Goal: Browse casually

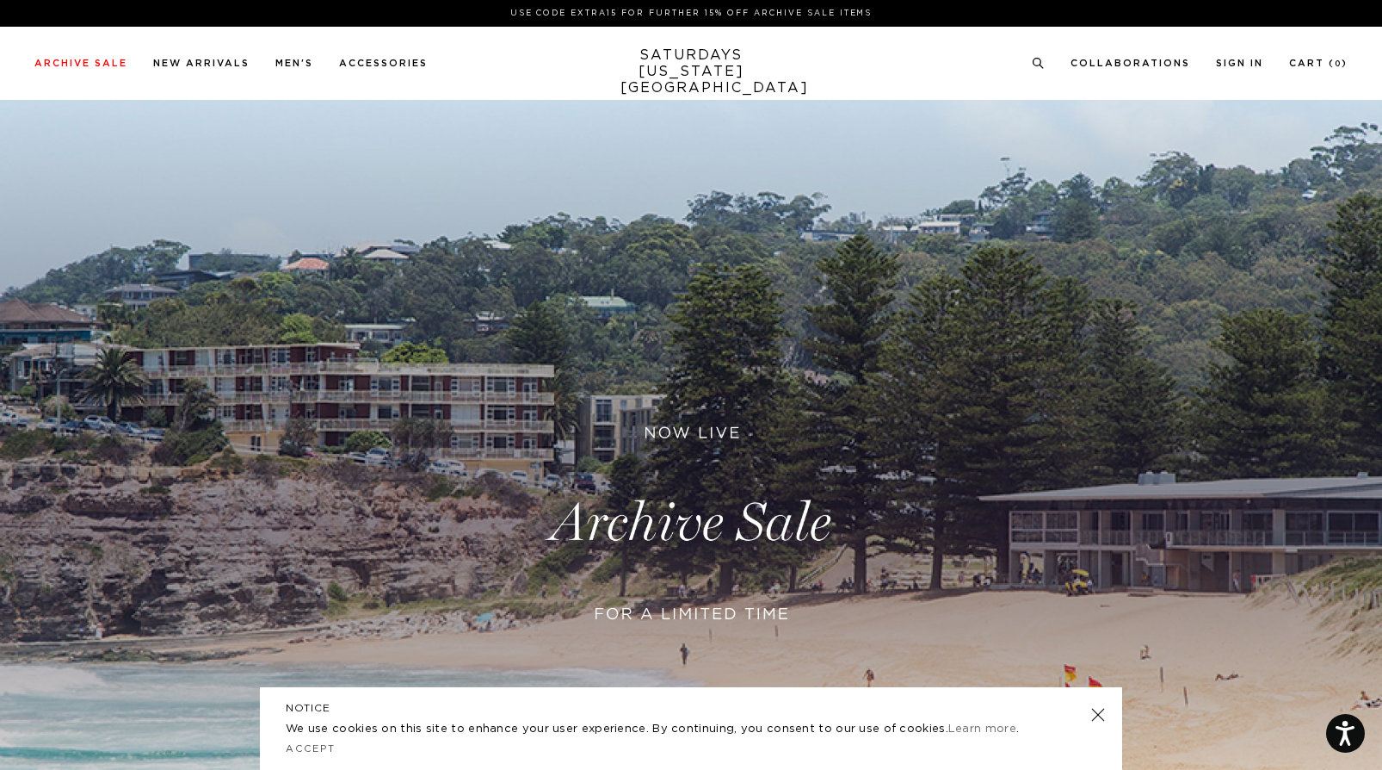
click at [1100, 713] on link at bounding box center [1098, 714] width 24 height 24
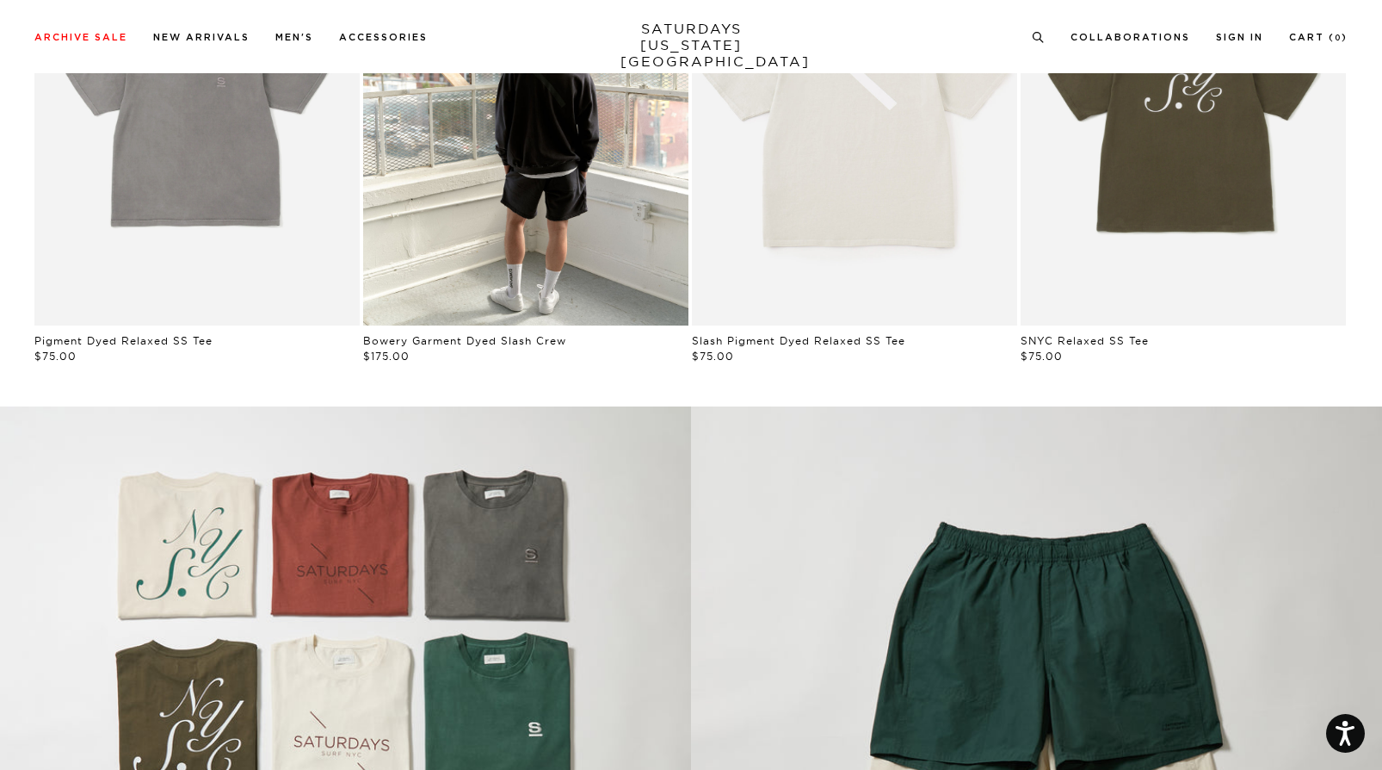
scroll to position [1227, 0]
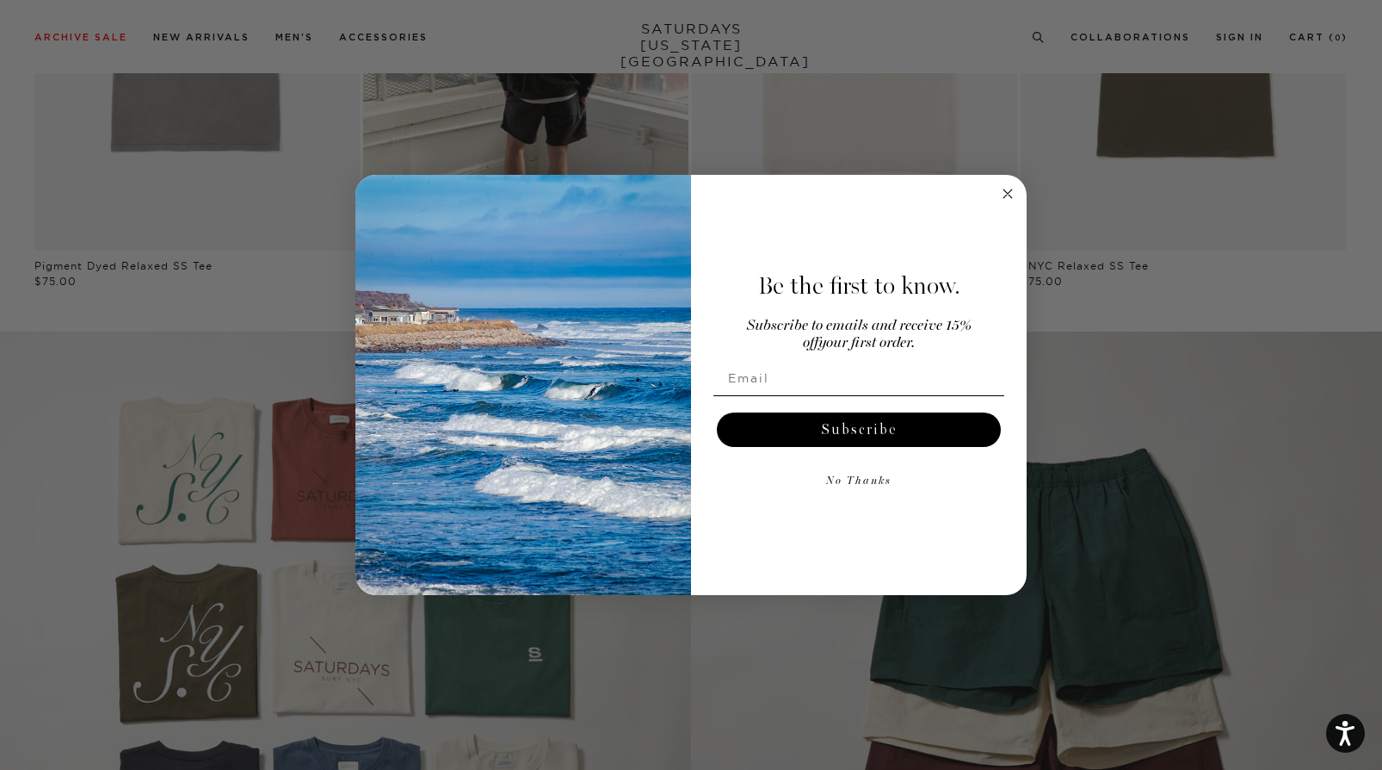
click at [1004, 189] on circle "Close dialog" at bounding box center [1008, 194] width 20 height 20
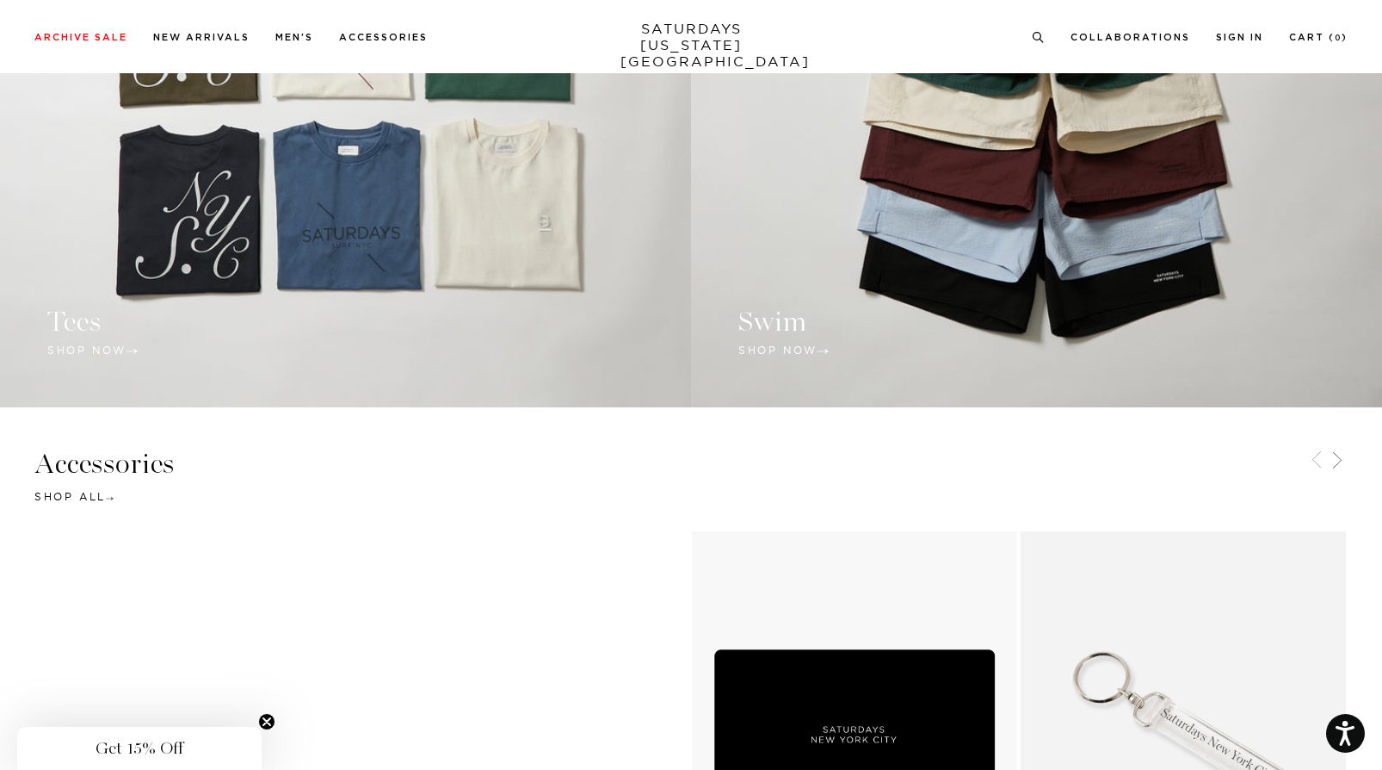
scroll to position [1314, 0]
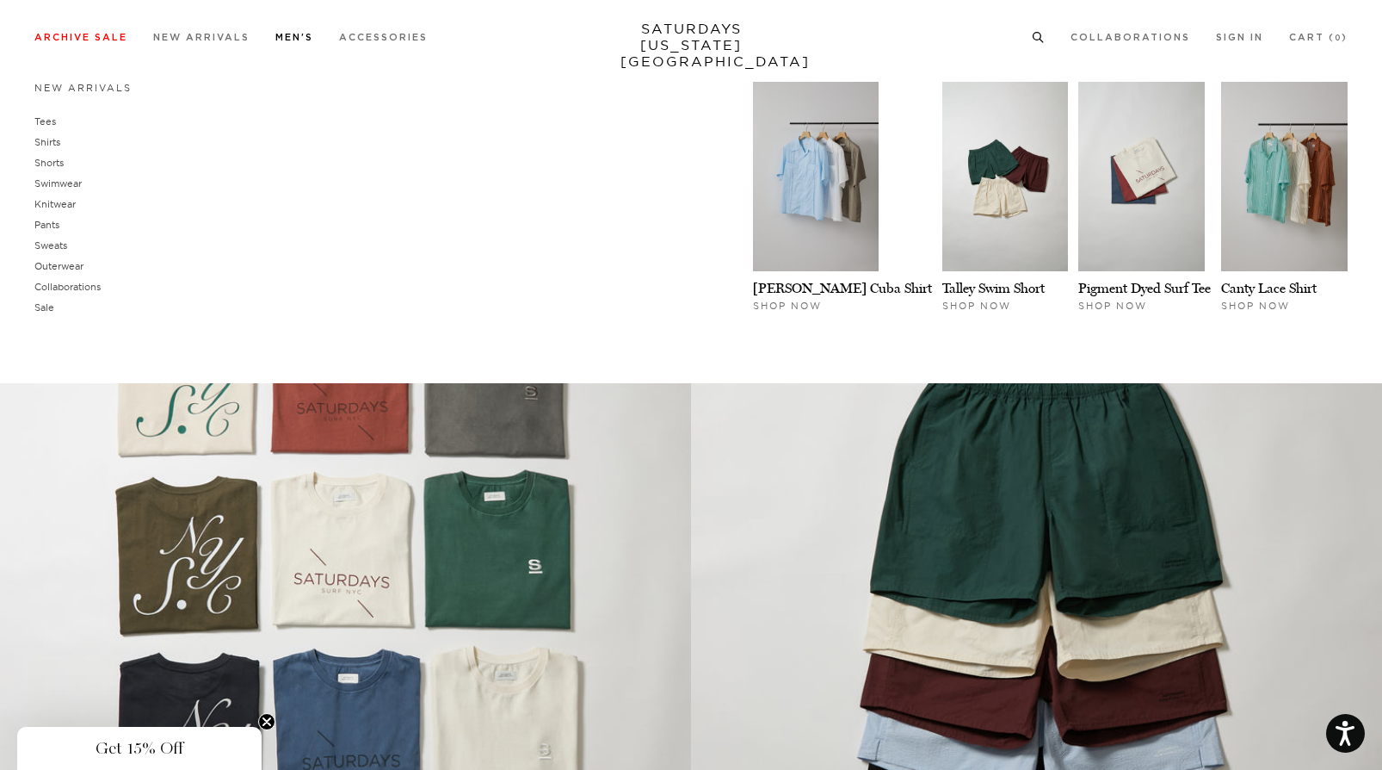
click at [298, 34] on link "Men's" at bounding box center [294, 37] width 38 height 9
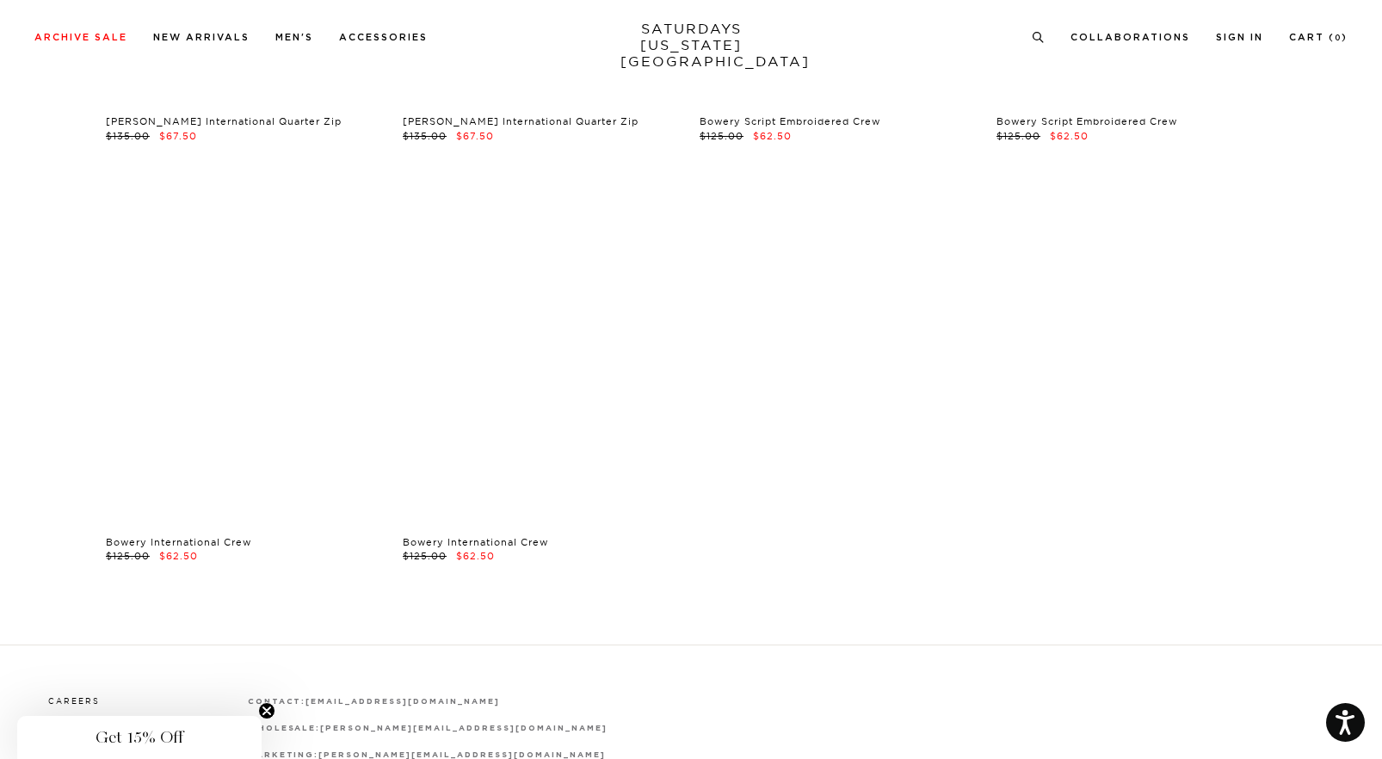
scroll to position [14071, 0]
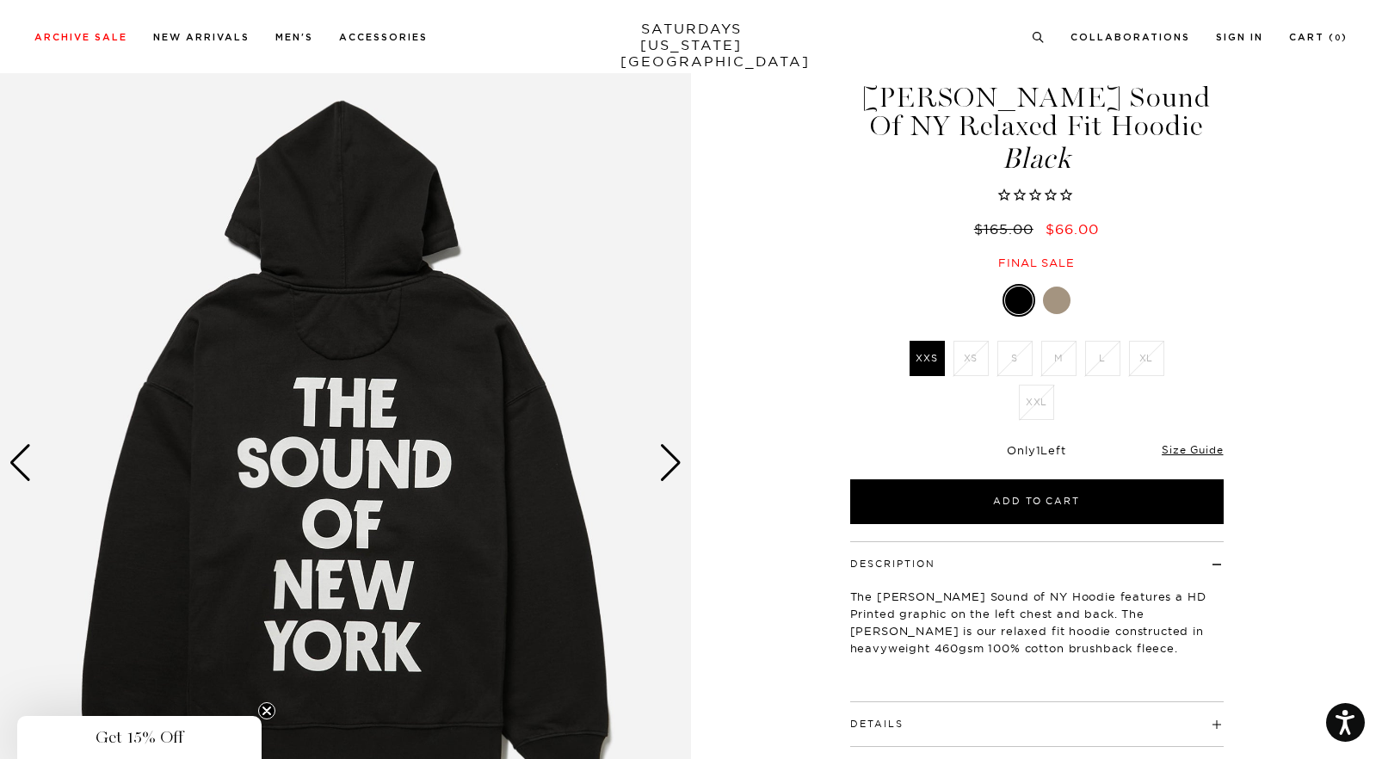
scroll to position [74, 0]
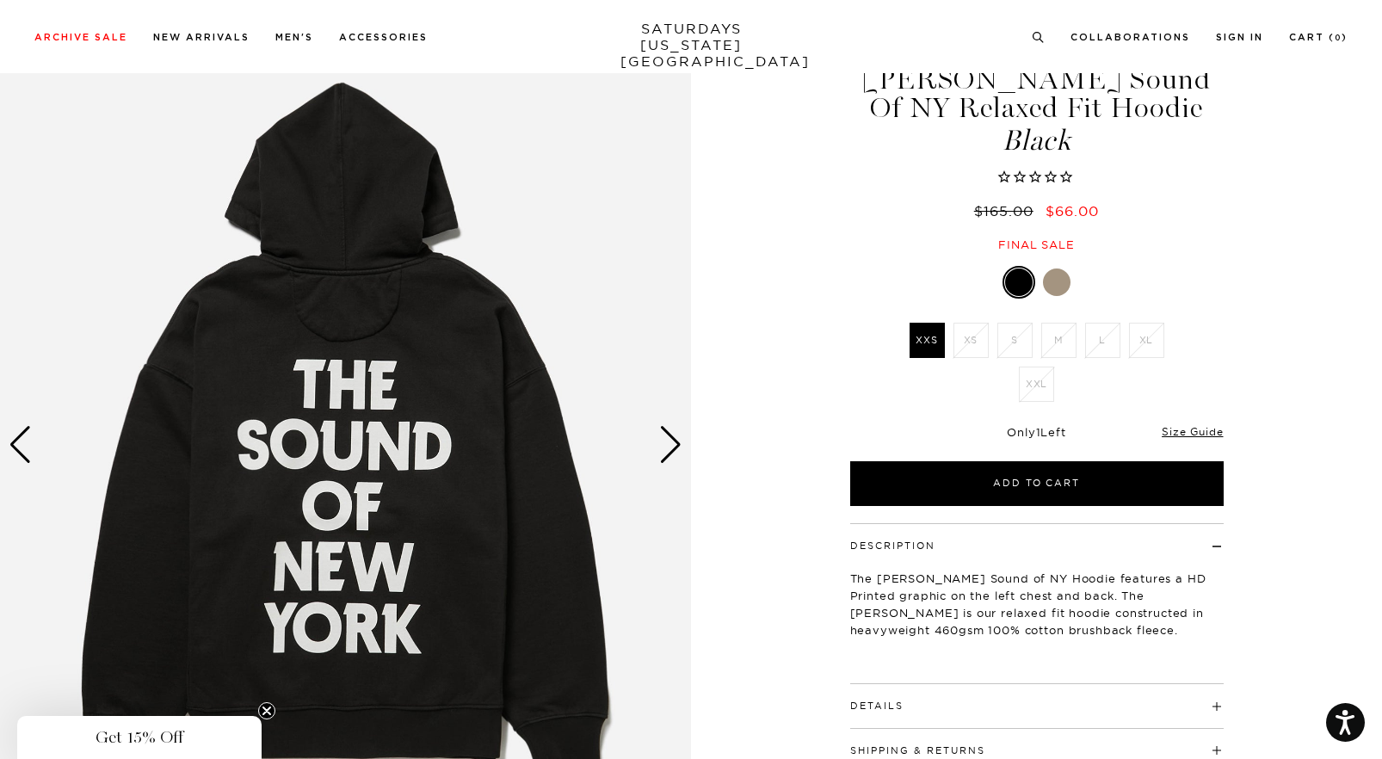
click at [672, 442] on div "Next slide" at bounding box center [670, 445] width 23 height 38
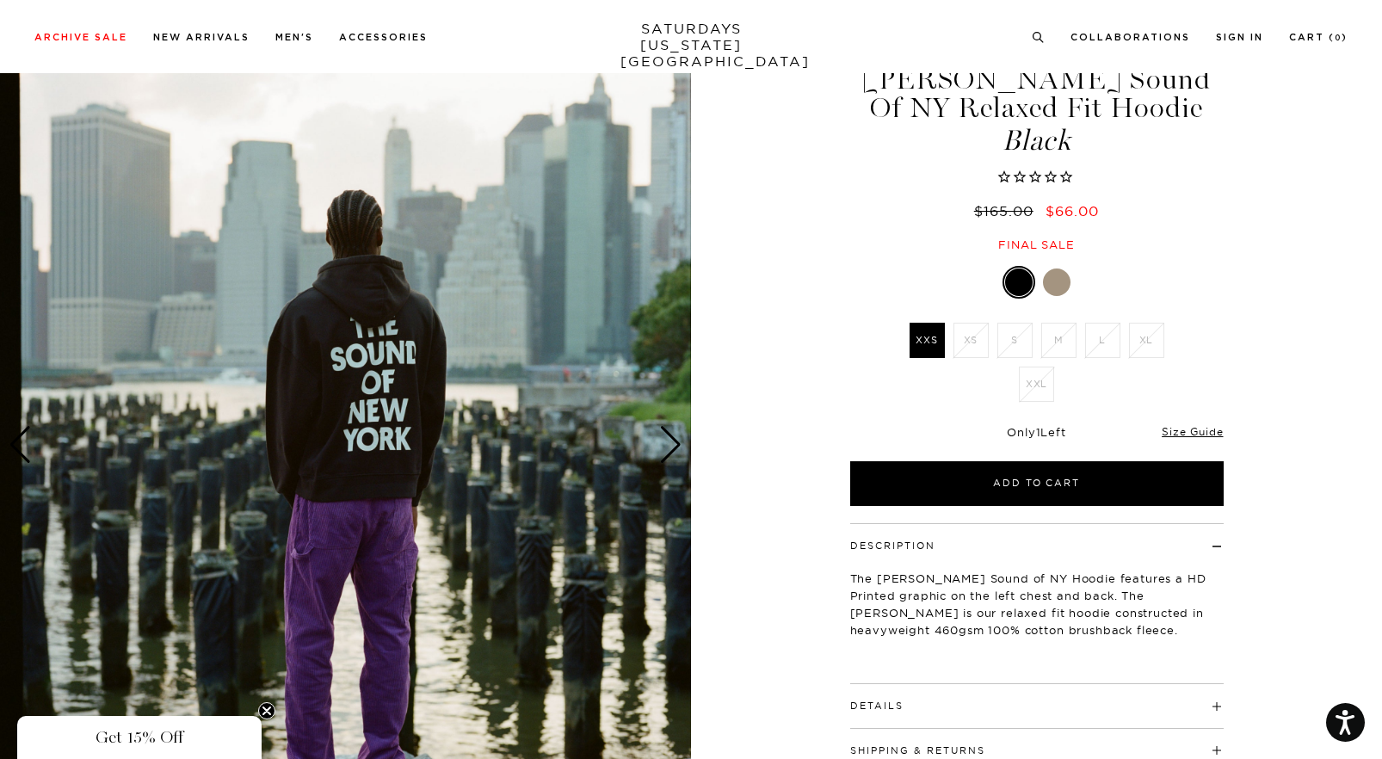
click at [672, 442] on div "Next slide" at bounding box center [670, 445] width 23 height 38
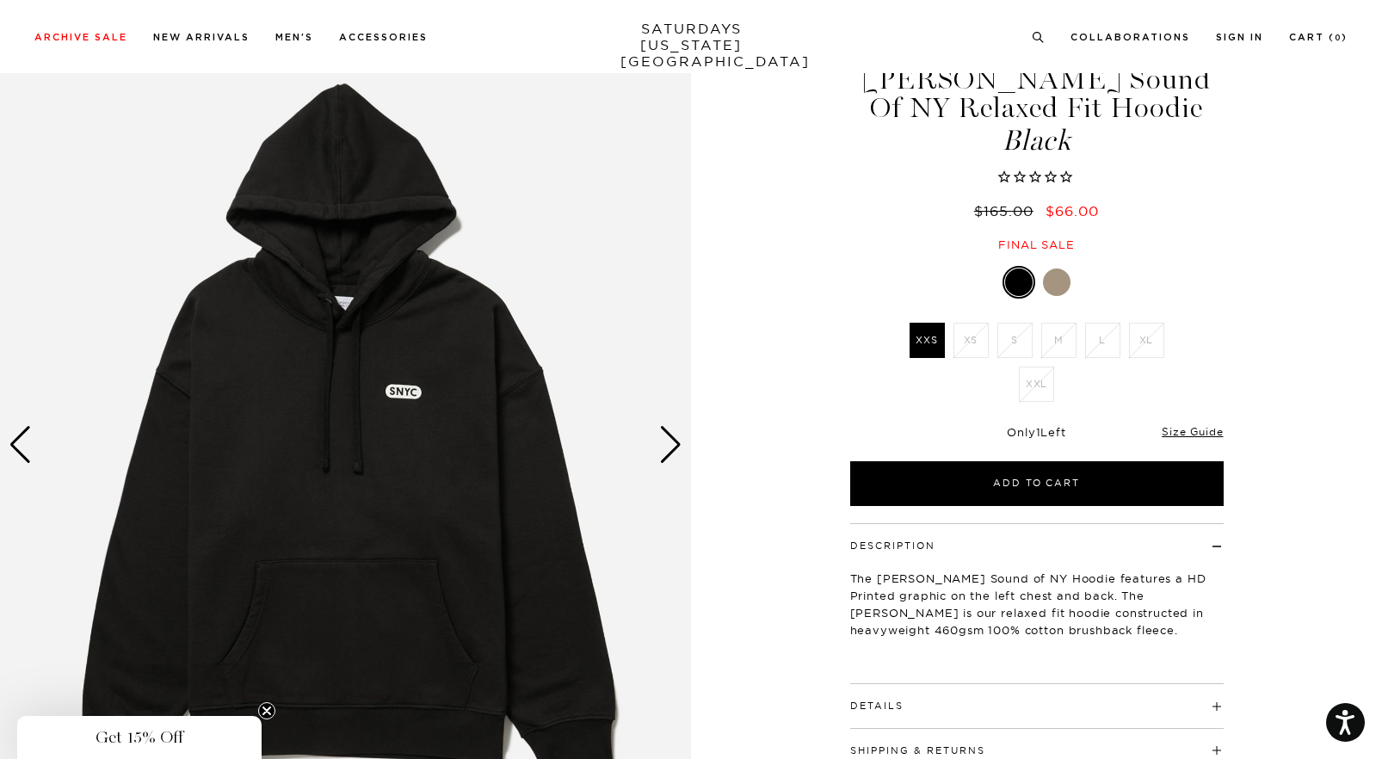
click at [672, 442] on div "Next slide" at bounding box center [670, 445] width 23 height 38
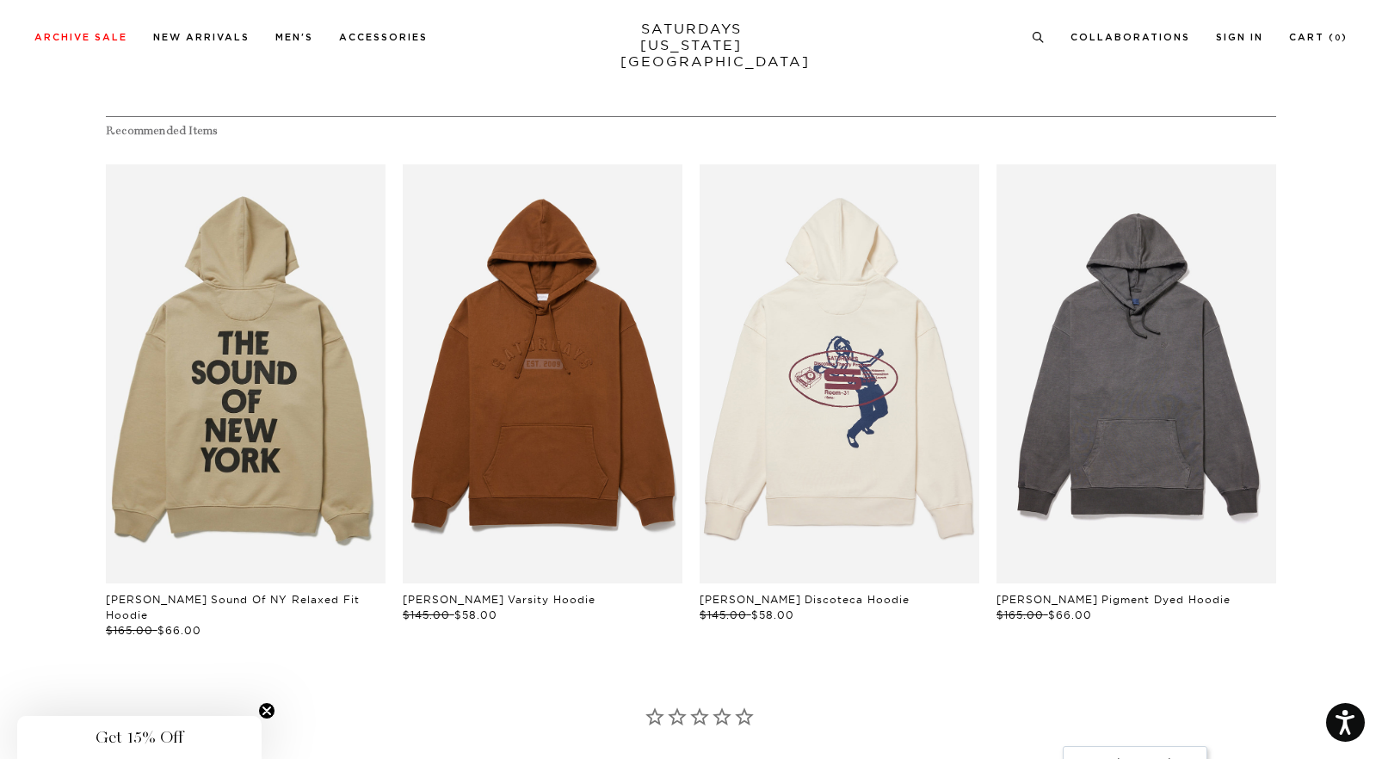
scroll to position [895, 0]
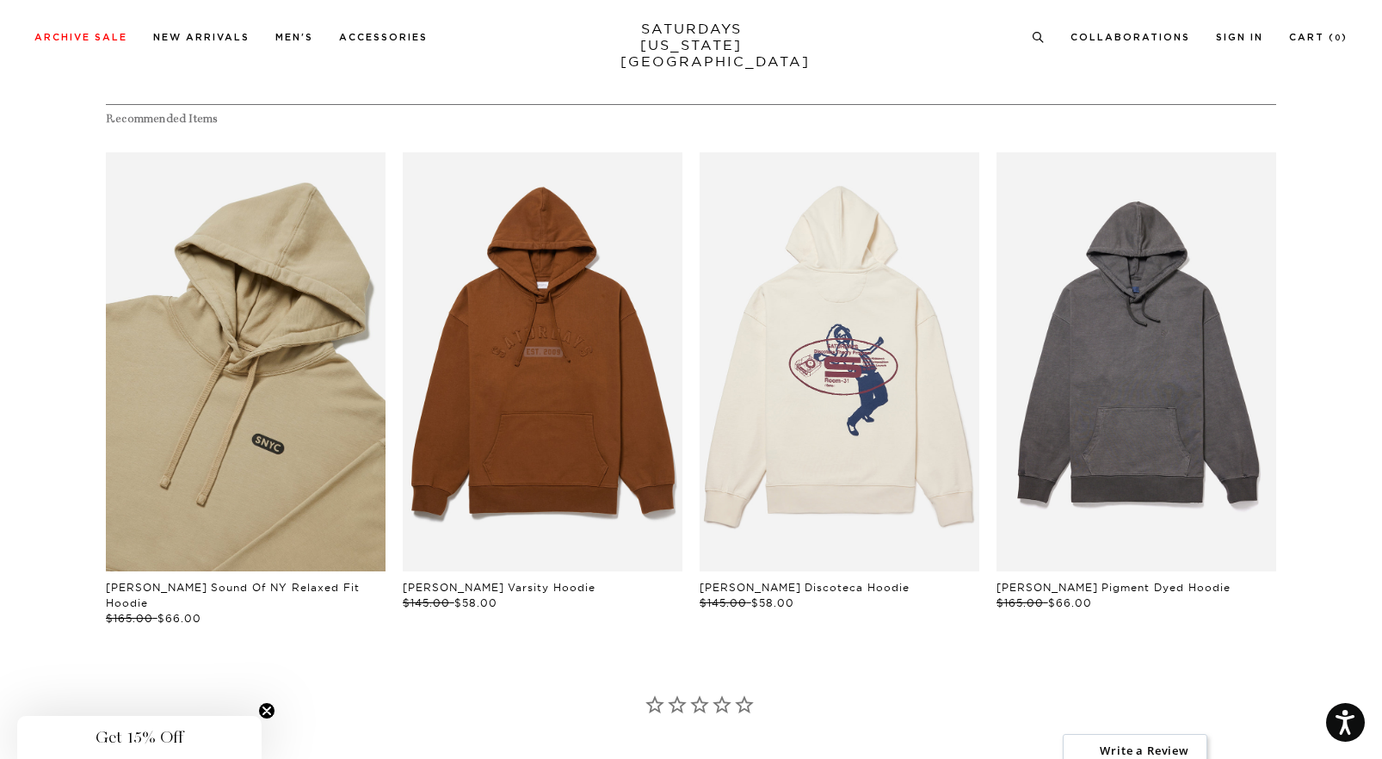
click at [222, 379] on link "files/06146577_723f89c5-3ff6-4a00-ba5c-313d49add121.jpg" at bounding box center [246, 362] width 280 height 420
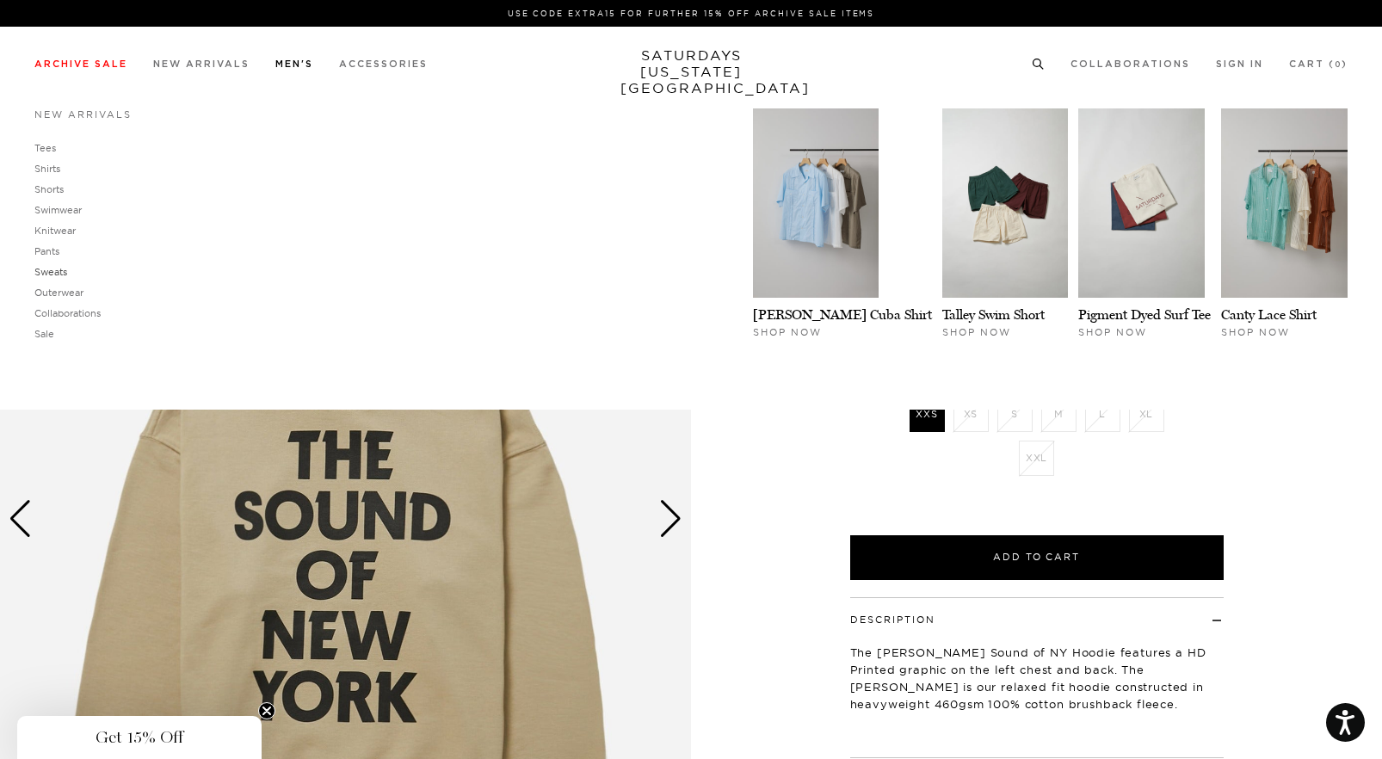
click at [53, 269] on link "Sweats" at bounding box center [50, 272] width 33 height 12
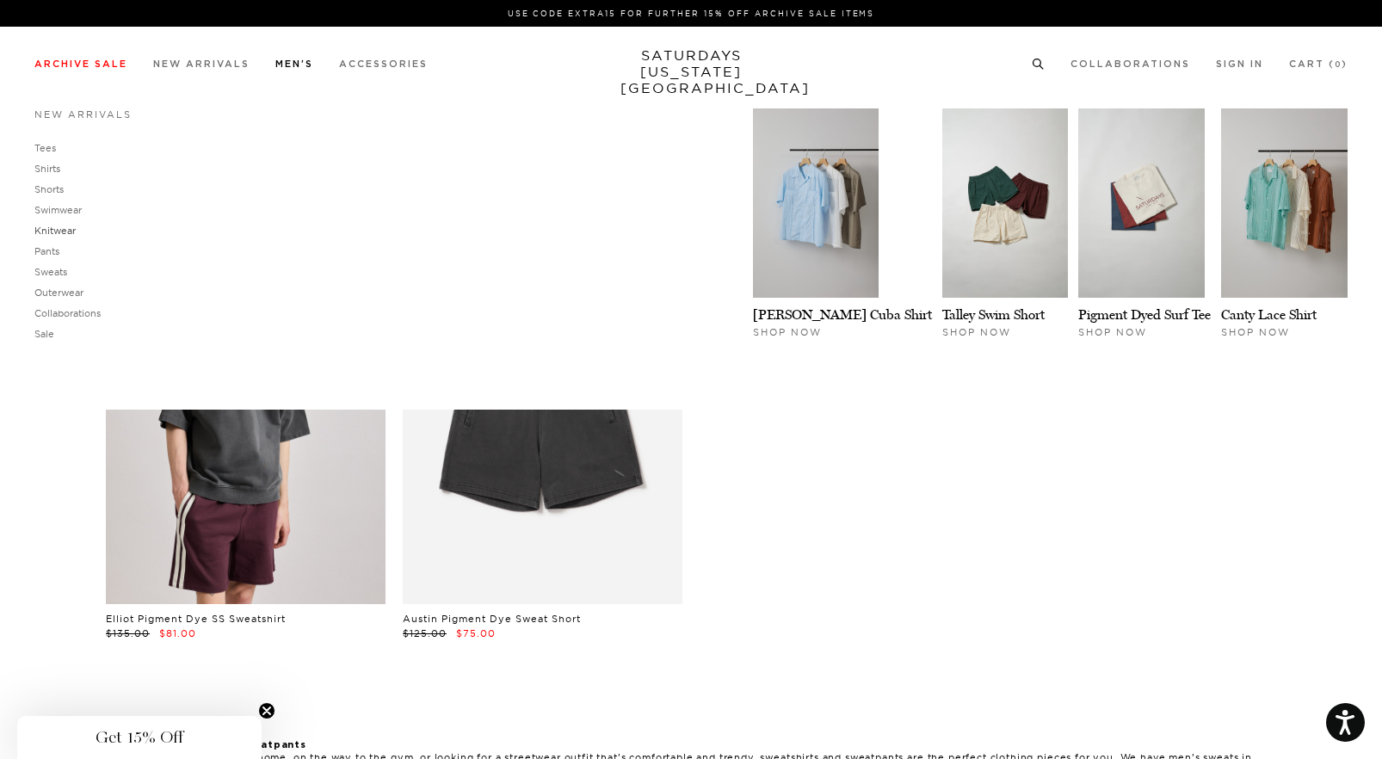
click at [65, 231] on link "Knitwear" at bounding box center [54, 231] width 41 height 12
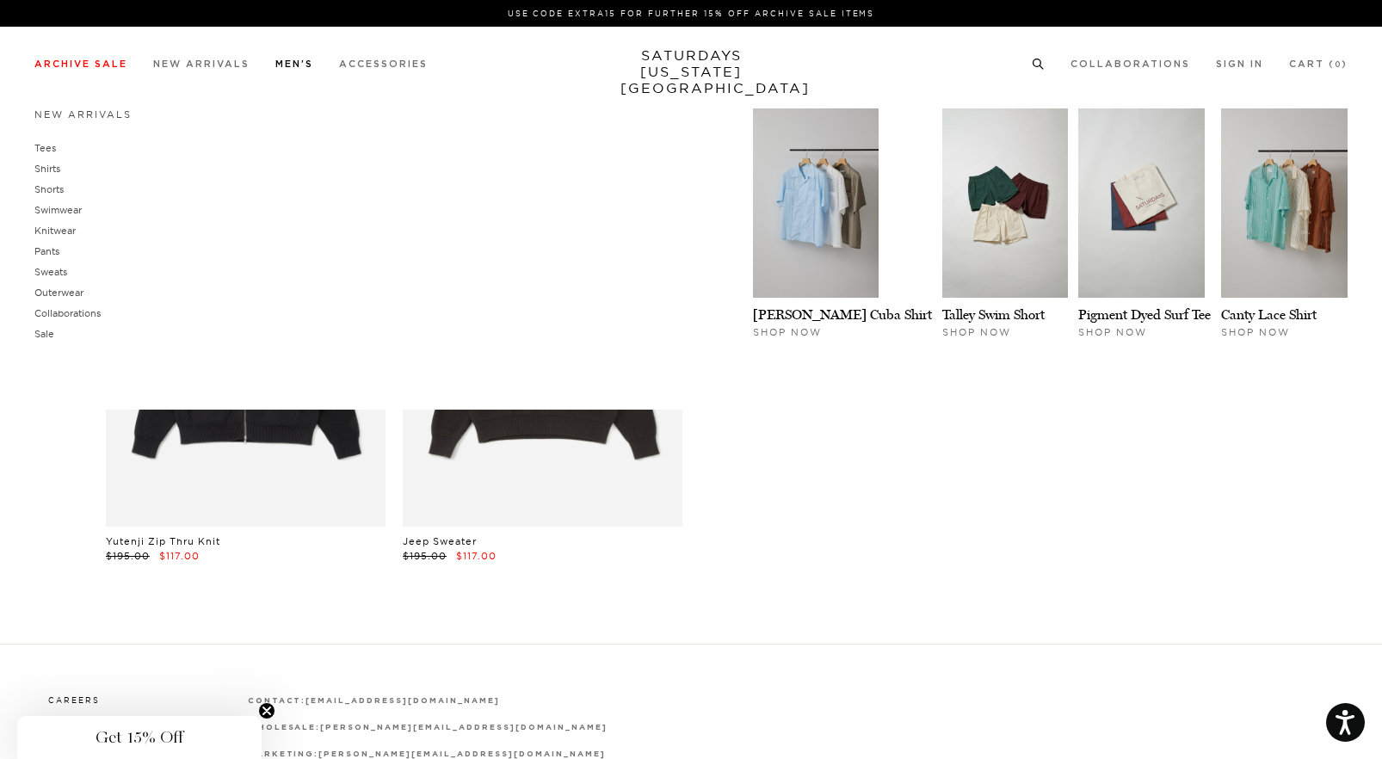
click at [307, 64] on link "Men's" at bounding box center [294, 63] width 38 height 9
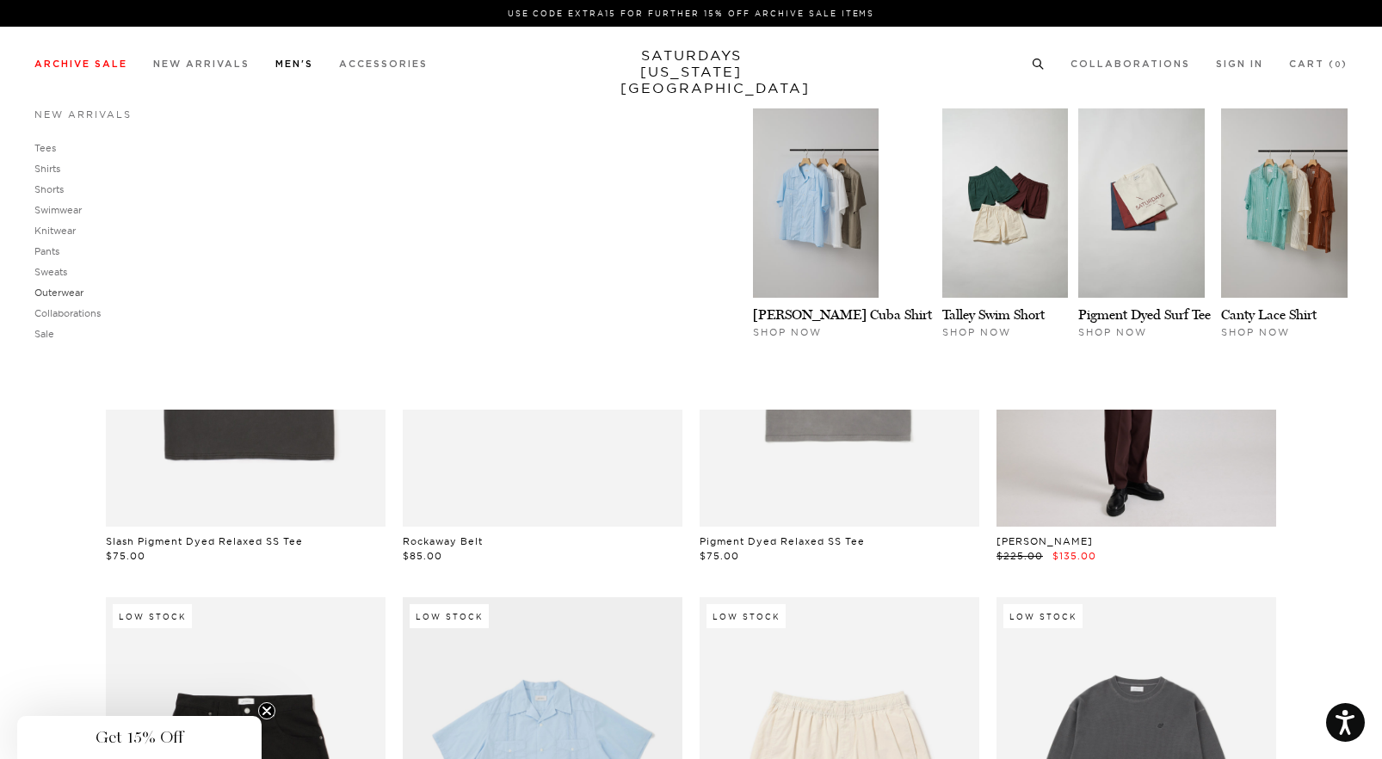
click at [69, 294] on link "Outerwear" at bounding box center [58, 293] width 49 height 12
